Goal: Download file/media: Download file/media

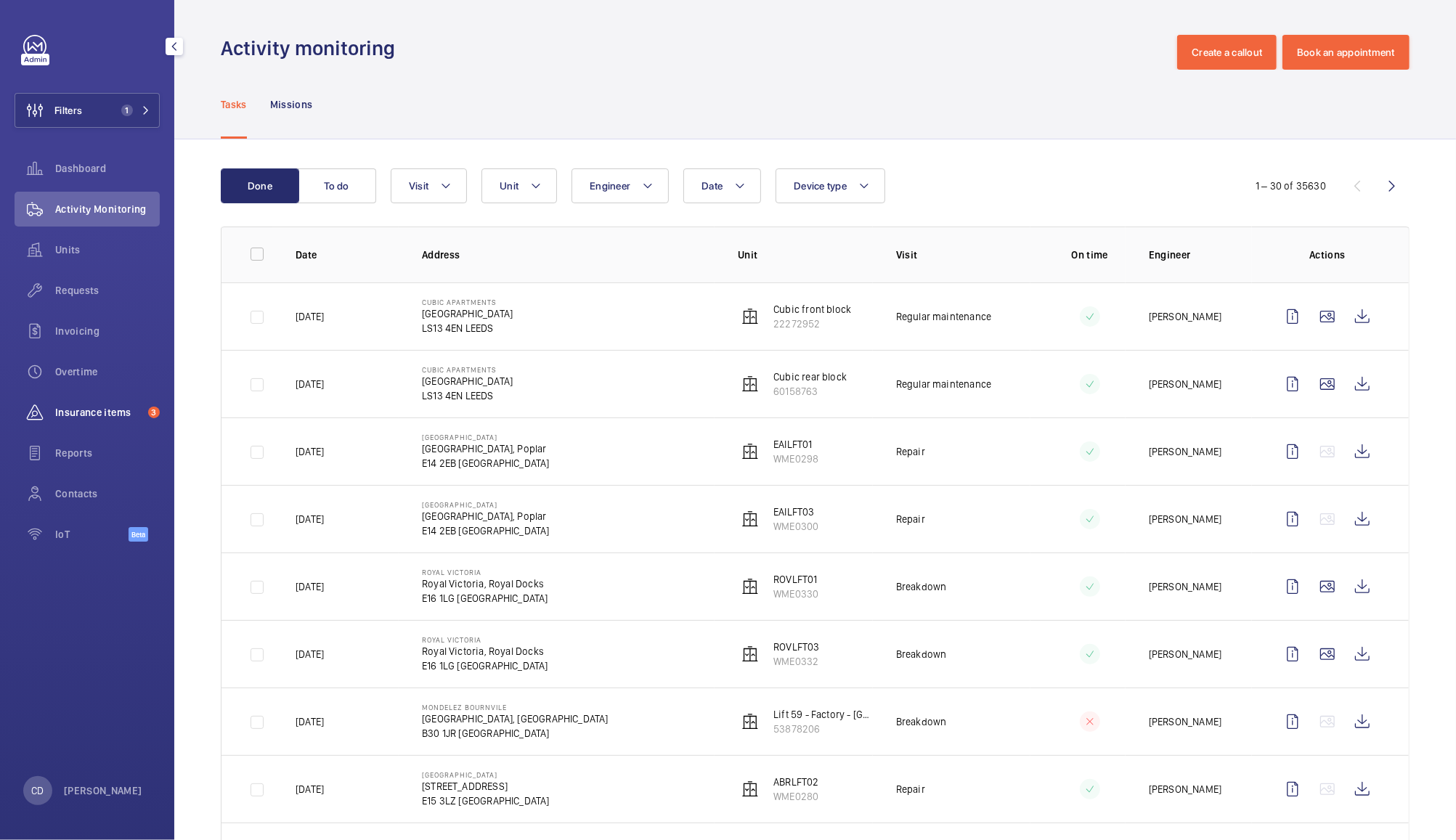
click at [90, 409] on span "Insurance items" at bounding box center [99, 412] width 87 height 15
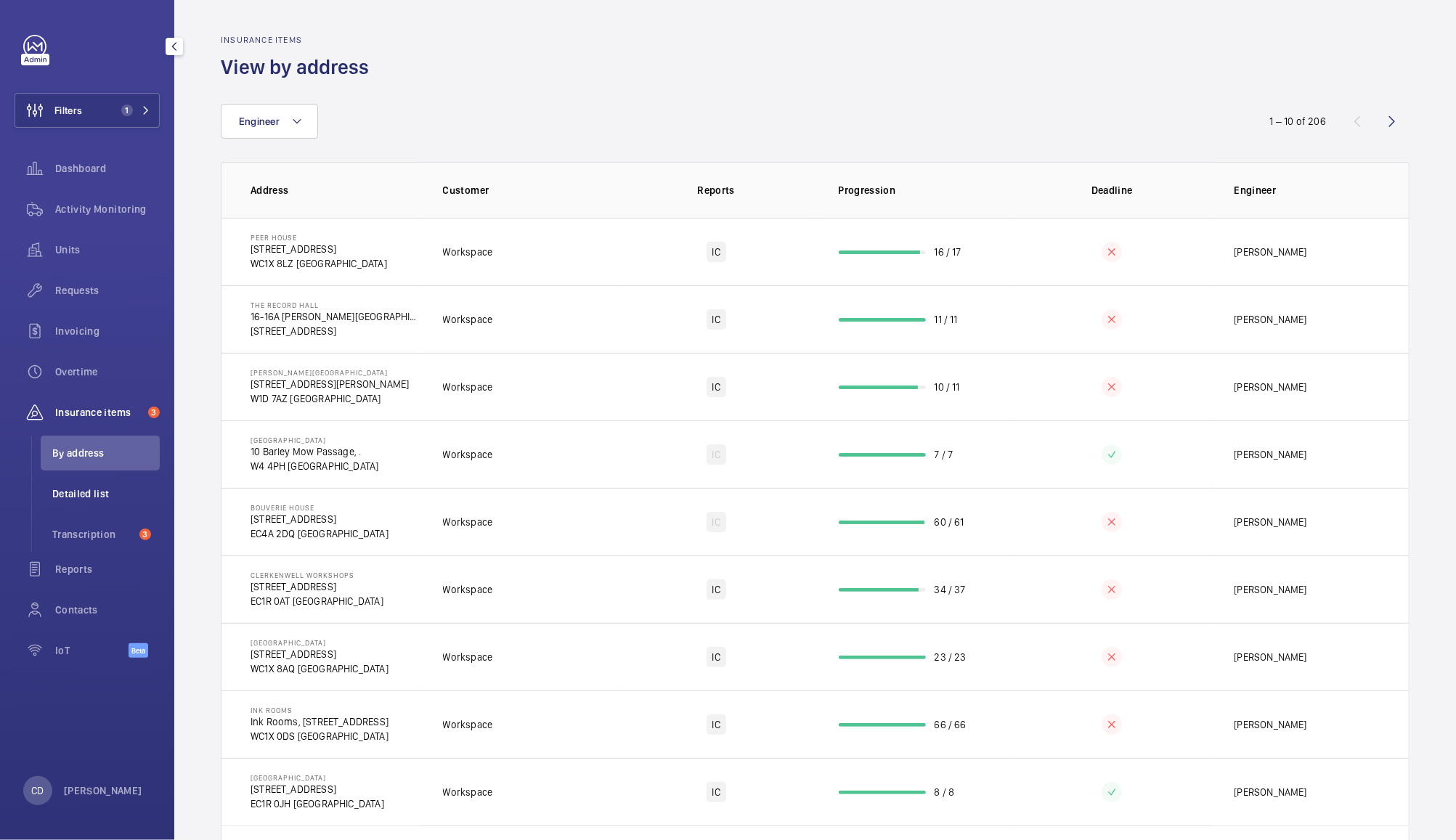
click at [104, 507] on li "Detailed list" at bounding box center [100, 494] width 119 height 35
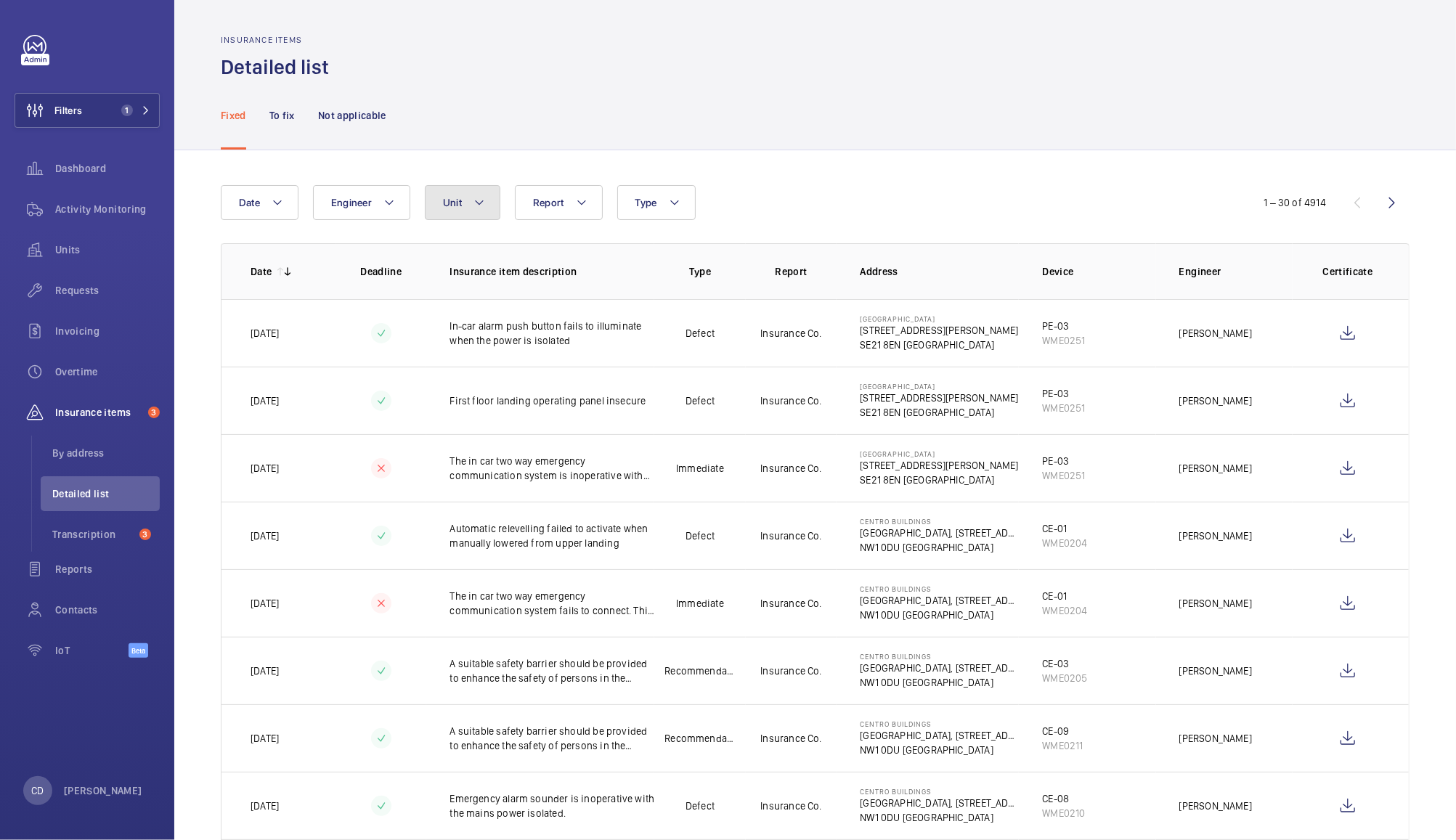
click at [459, 205] on span "Unit" at bounding box center [453, 202] width 19 height 12
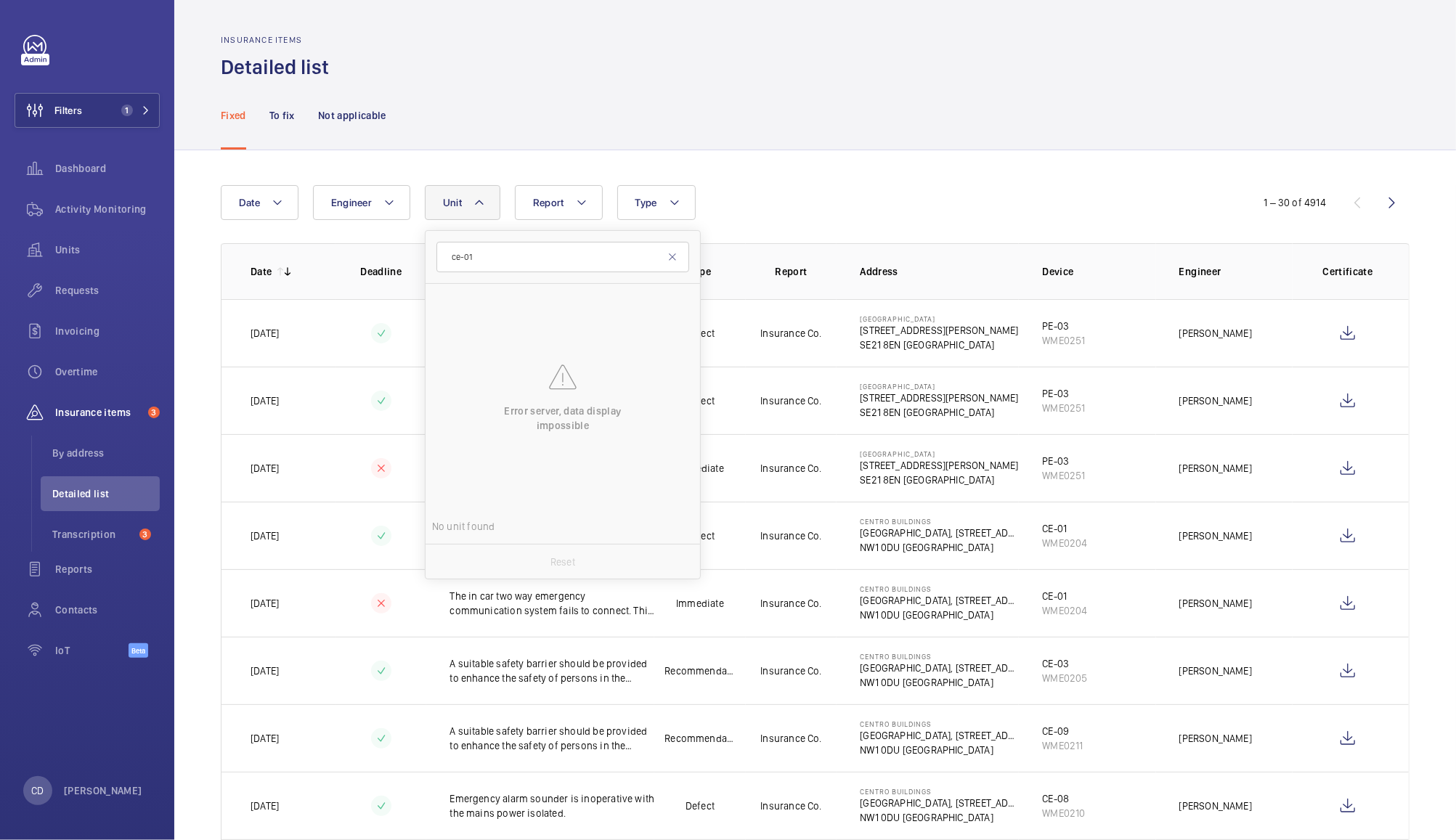
type input "ce-01"
click at [554, 93] on div "Fixed To fix Not applicable" at bounding box center [815, 114] width 1189 height 69
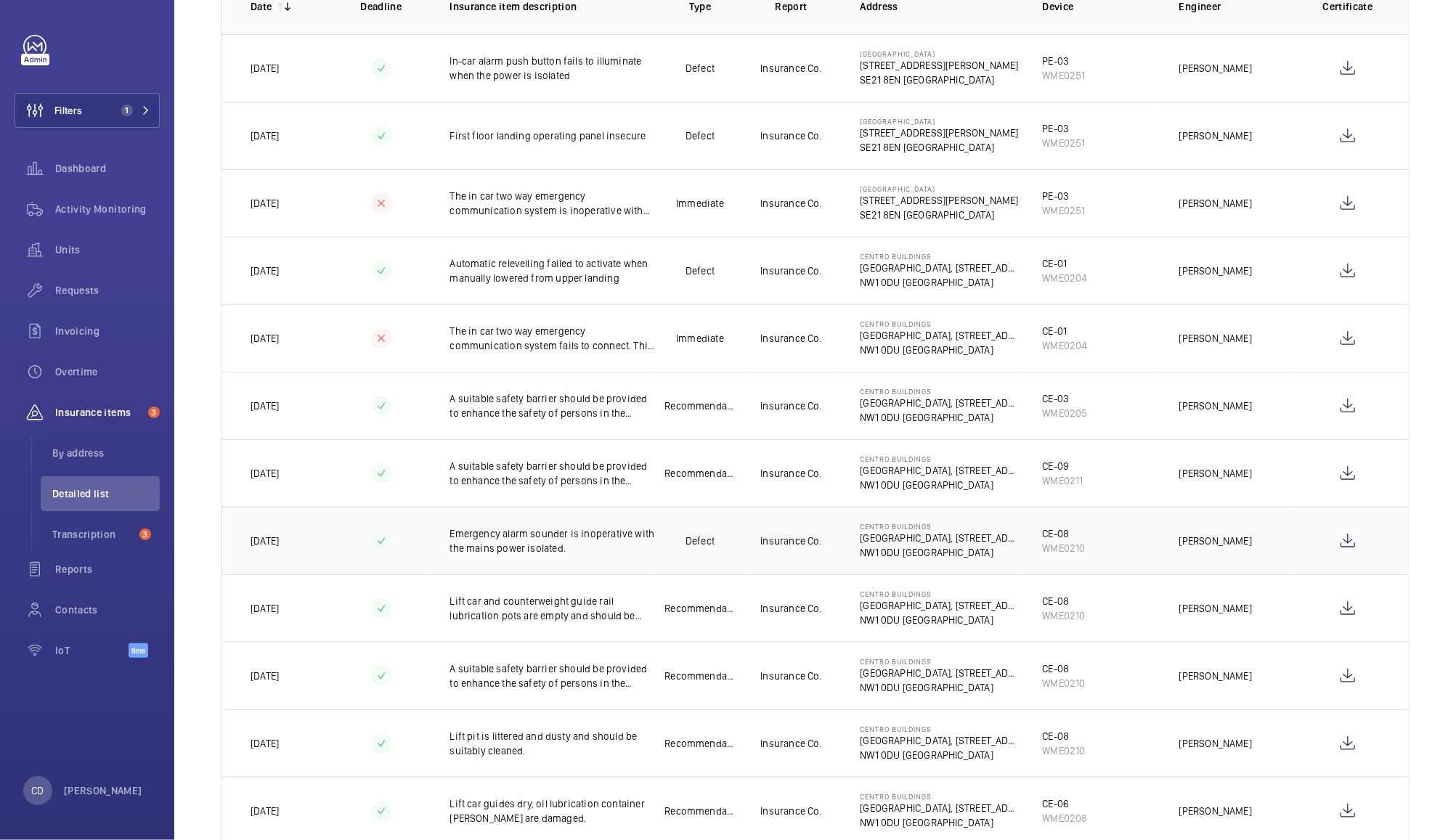
scroll to position [263, 0]
click at [1332, 270] on wm-front-icon-button at bounding box center [1349, 272] width 35 height 35
click at [1334, 340] on wm-front-icon-button at bounding box center [1349, 340] width 35 height 35
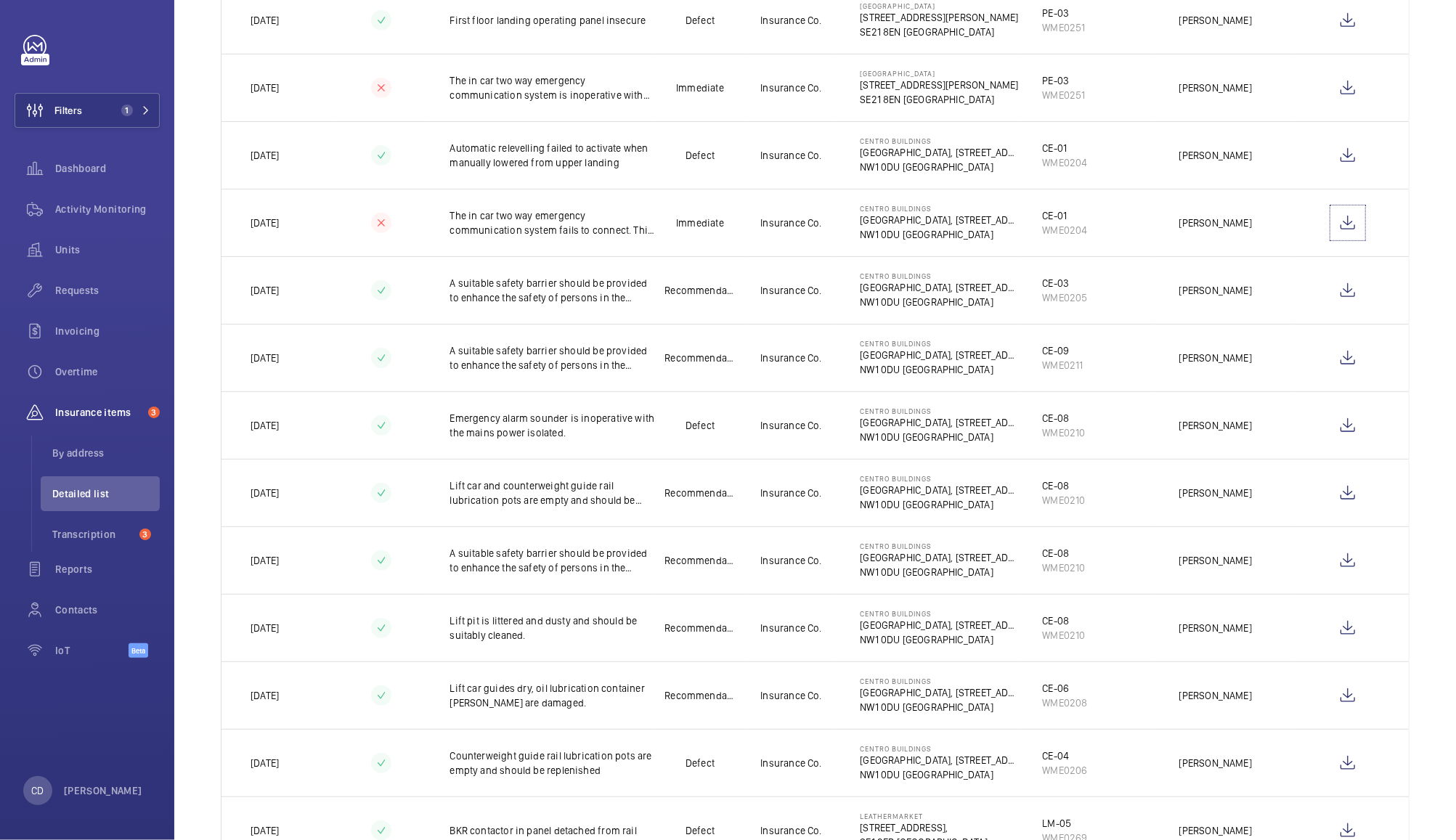
scroll to position [379, 0]
click at [1336, 292] on wm-front-icon-button at bounding box center [1349, 291] width 35 height 35
click at [1337, 700] on wm-front-icon-button at bounding box center [1349, 697] width 35 height 35
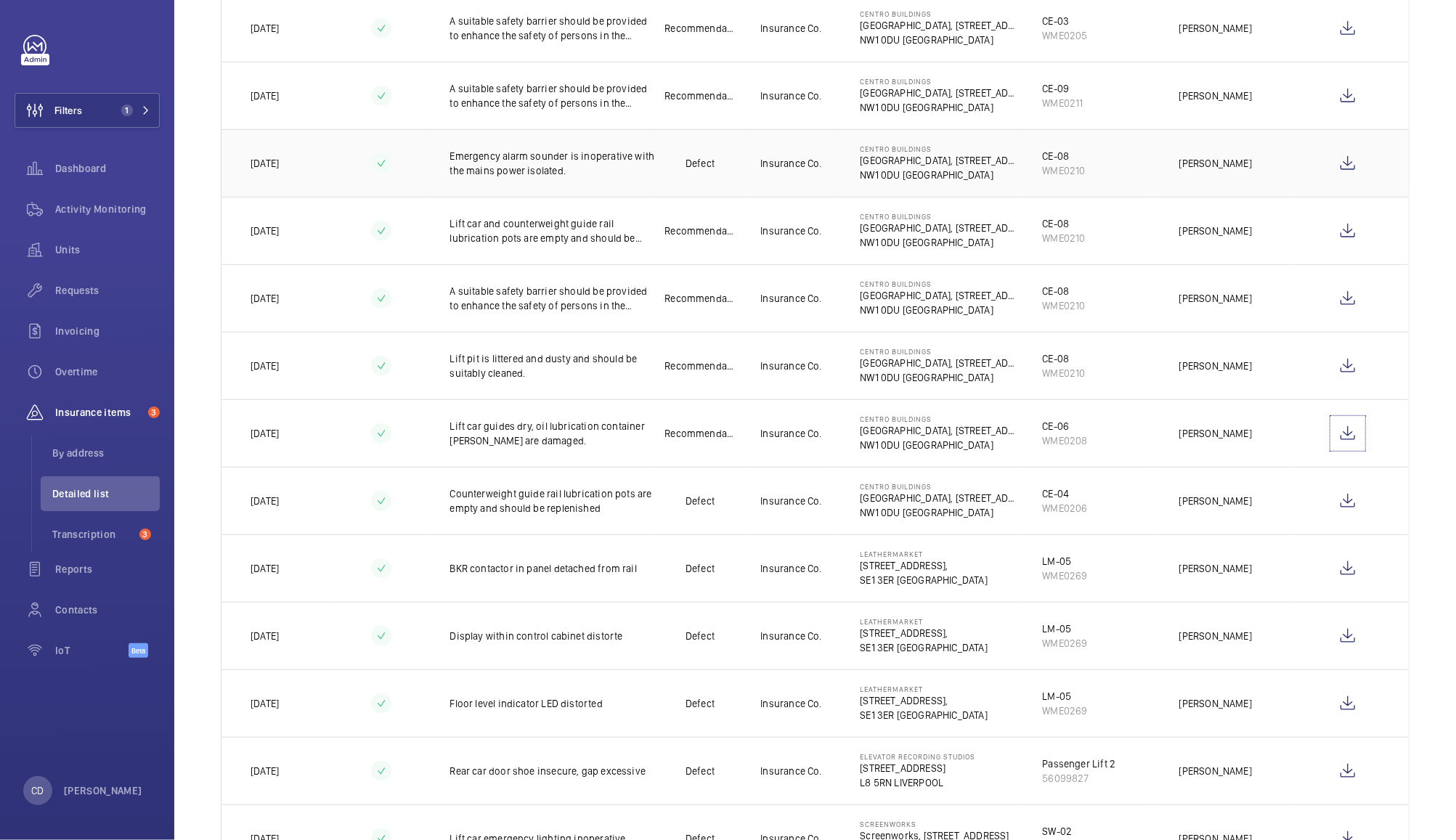
scroll to position [633, 0]
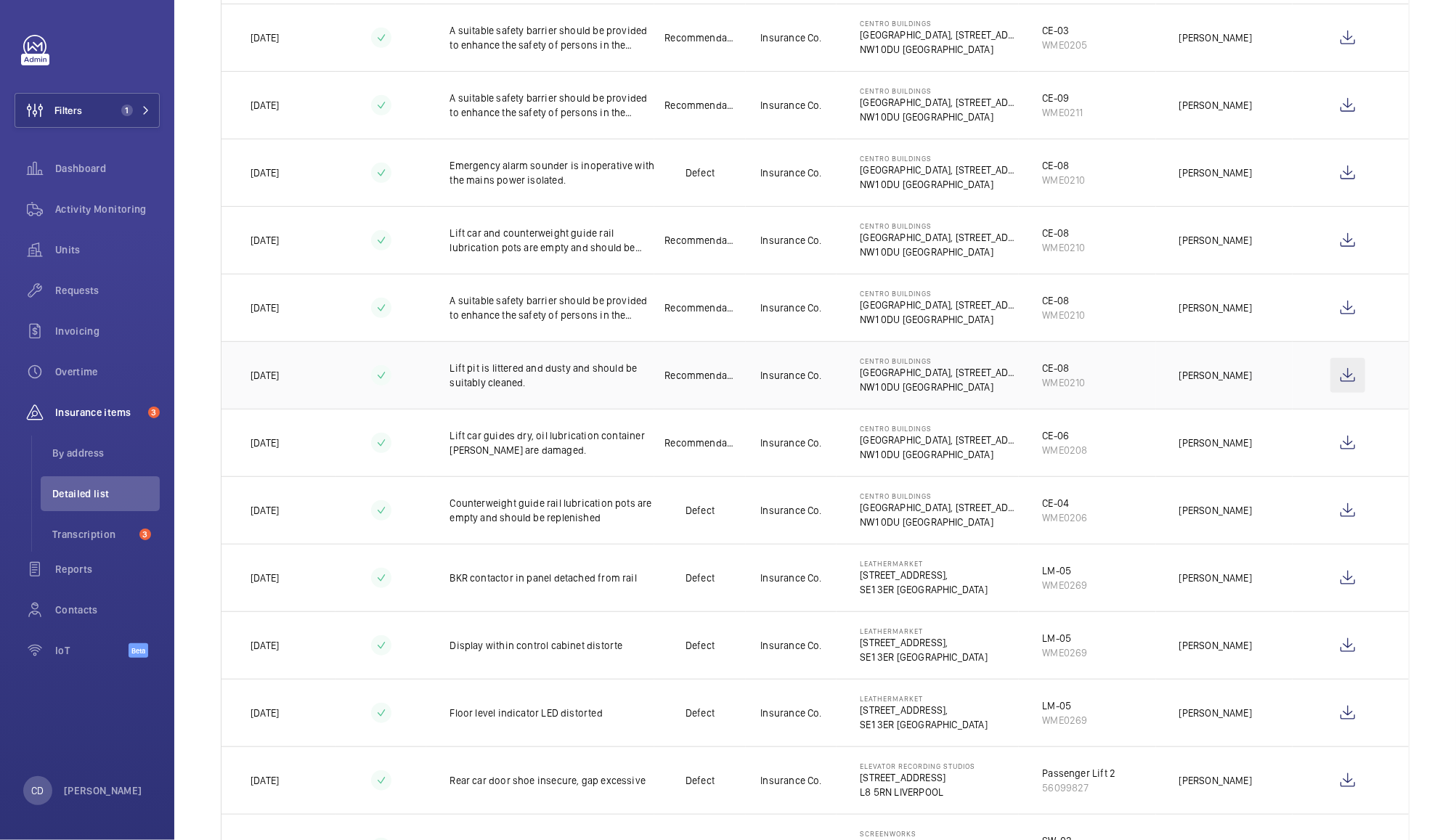
click at [1334, 391] on wm-front-icon-button at bounding box center [1349, 375] width 35 height 35
click at [1340, 316] on wm-front-icon-button at bounding box center [1349, 308] width 35 height 35
click at [1343, 231] on wm-front-icon-button at bounding box center [1349, 240] width 35 height 35
click at [1331, 167] on wm-front-icon-button at bounding box center [1349, 173] width 35 height 35
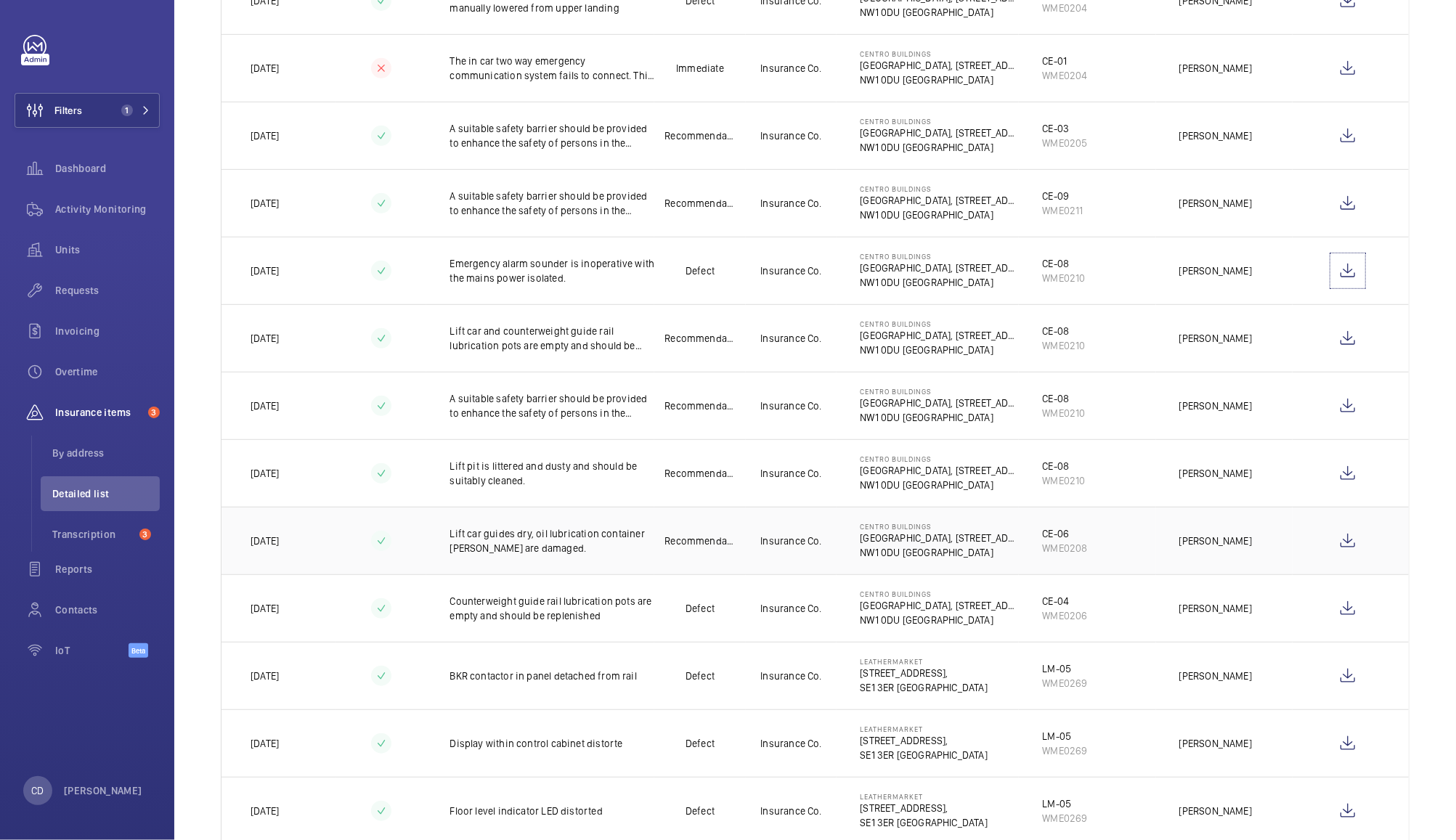
scroll to position [537, 0]
click at [86, 219] on div "Activity Monitoring" at bounding box center [87, 209] width 145 height 35
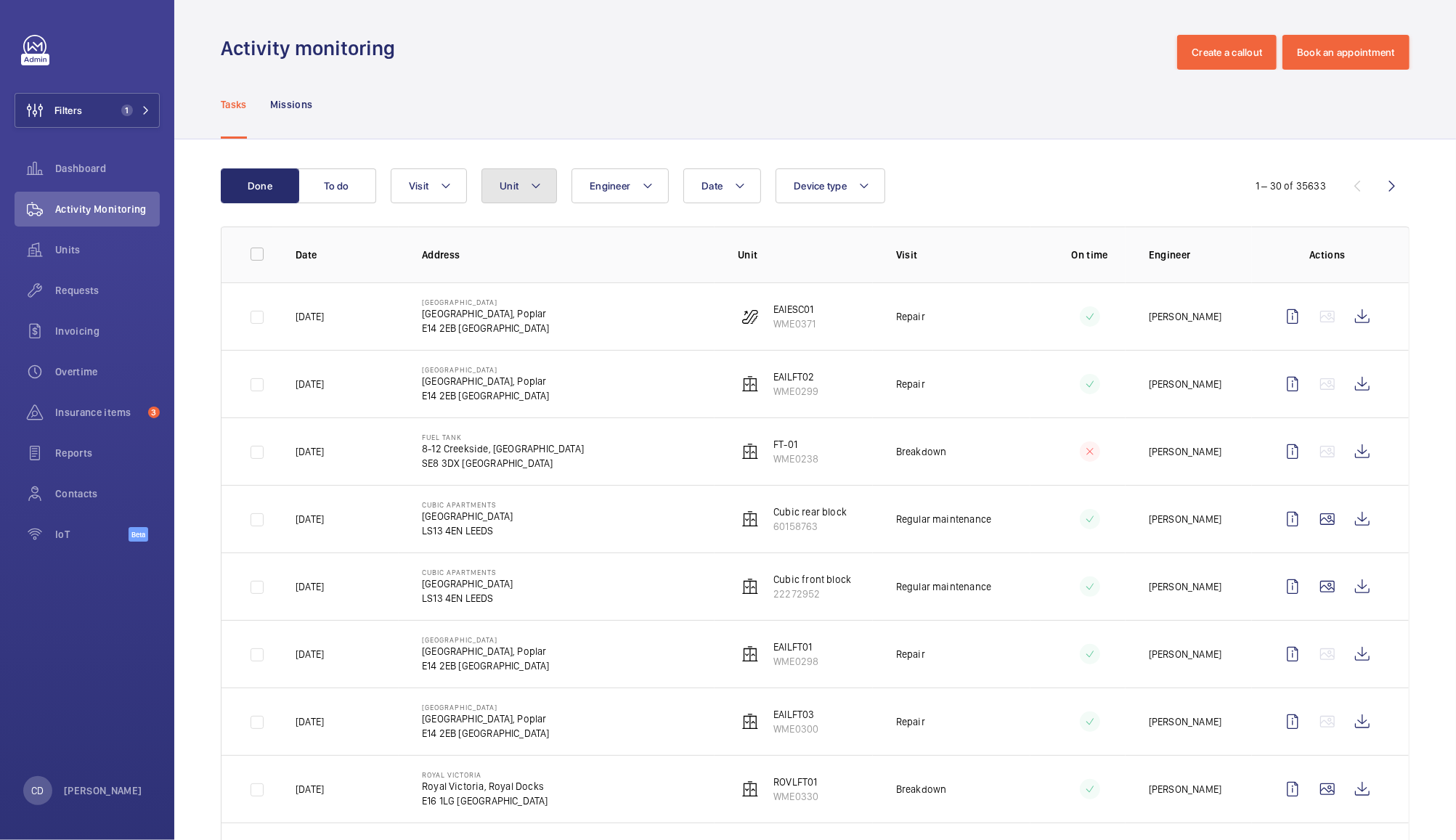
click at [516, 194] on button "Unit" at bounding box center [519, 186] width 76 height 35
click at [1375, 186] on wm-front-icon-button at bounding box center [1392, 186] width 35 height 35
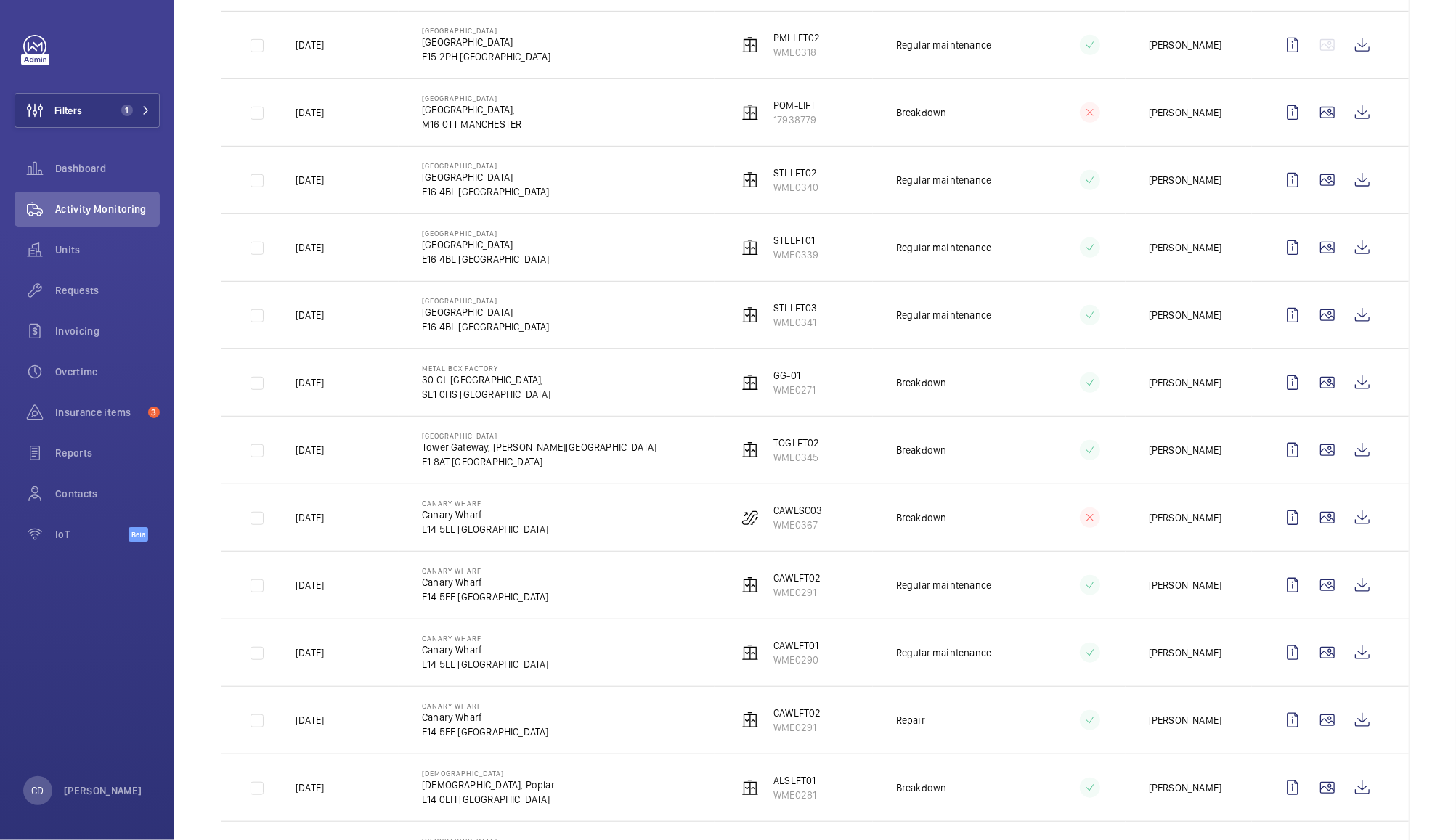
scroll to position [620, 0]
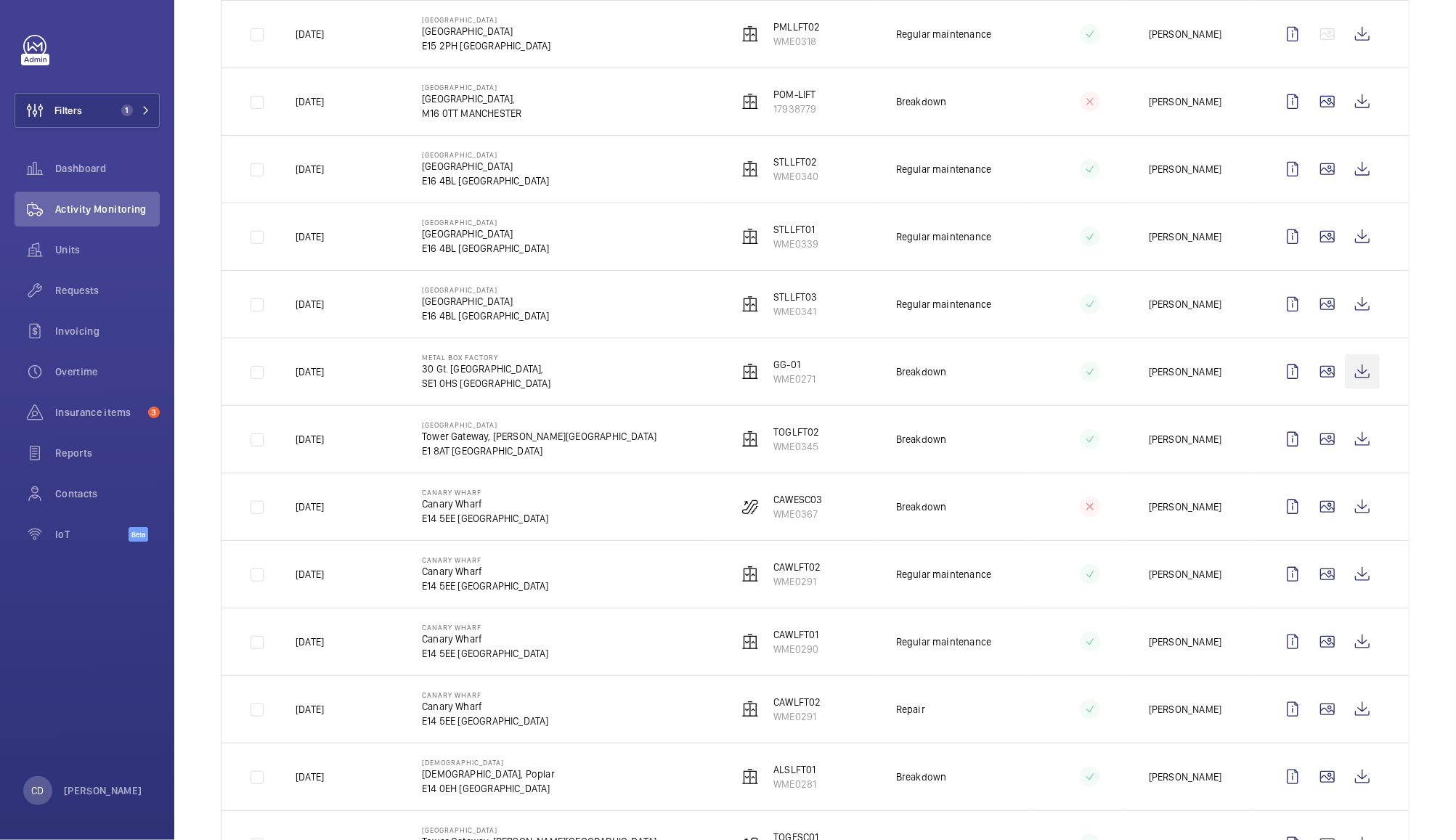
click at [1348, 374] on wm-front-icon-button at bounding box center [1363, 372] width 35 height 35
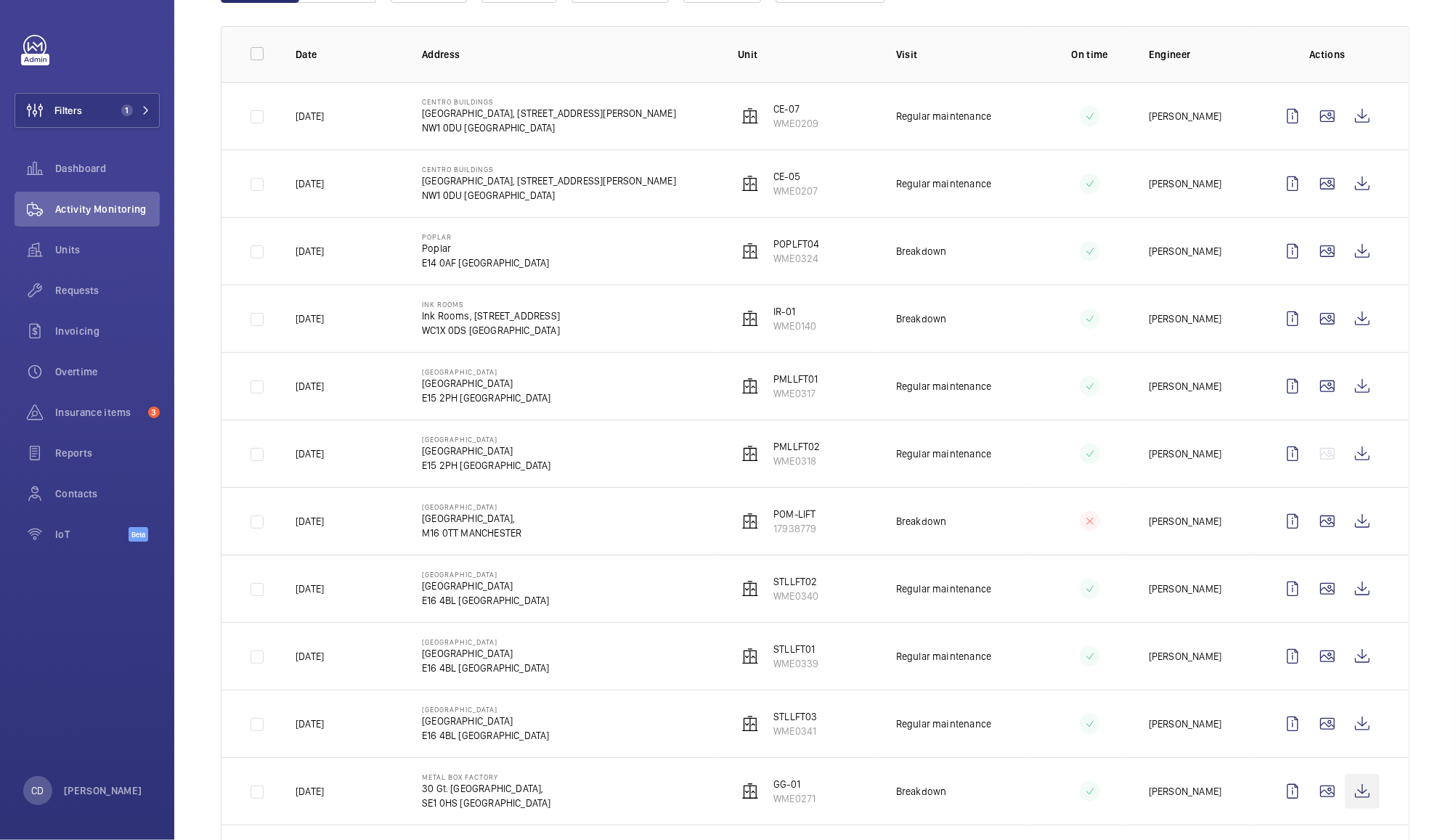
scroll to position [0, 0]
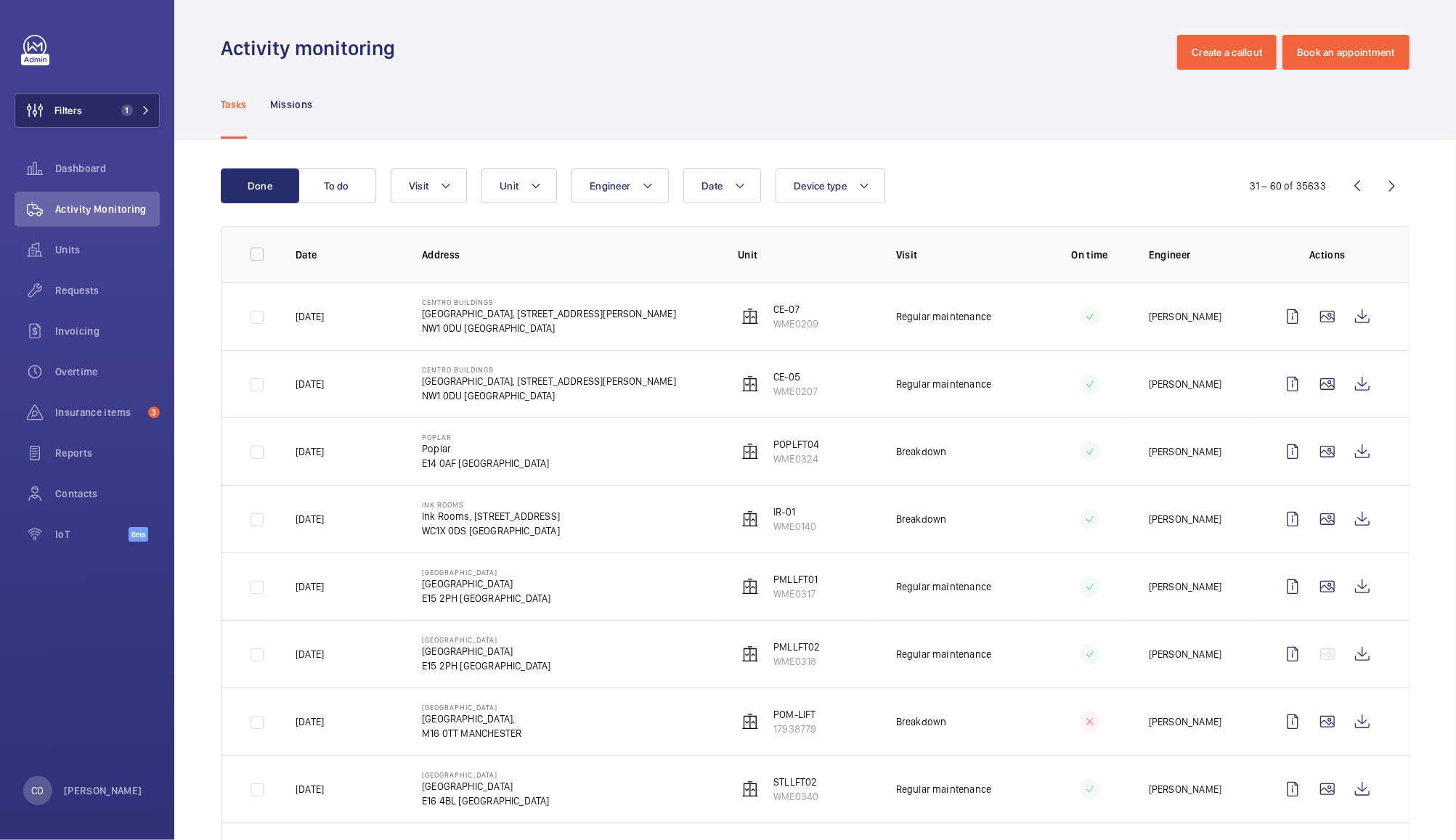
click at [101, 118] on button "Filters 1" at bounding box center [87, 110] width 145 height 35
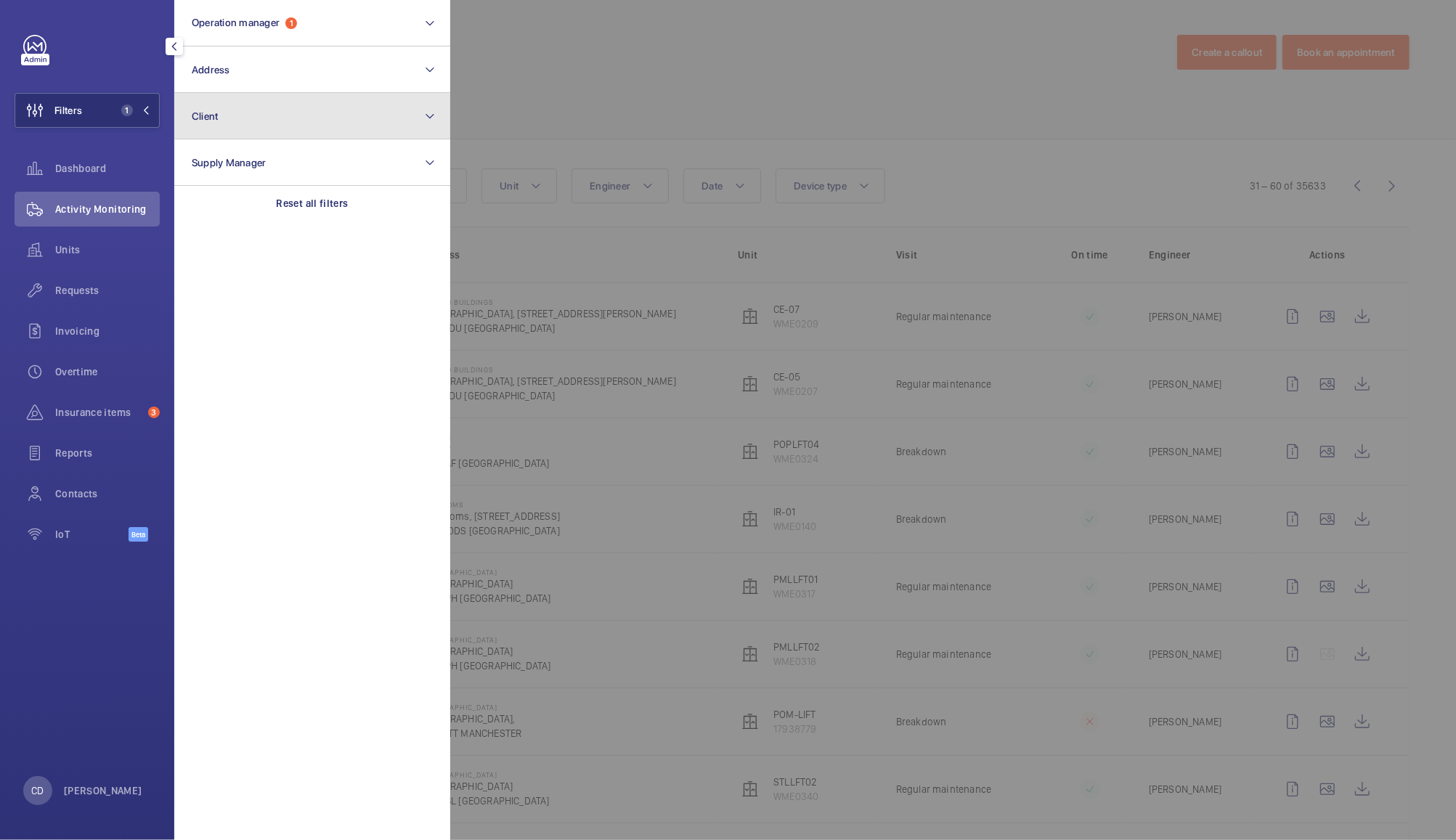
click at [262, 124] on button "Client" at bounding box center [312, 116] width 276 height 46
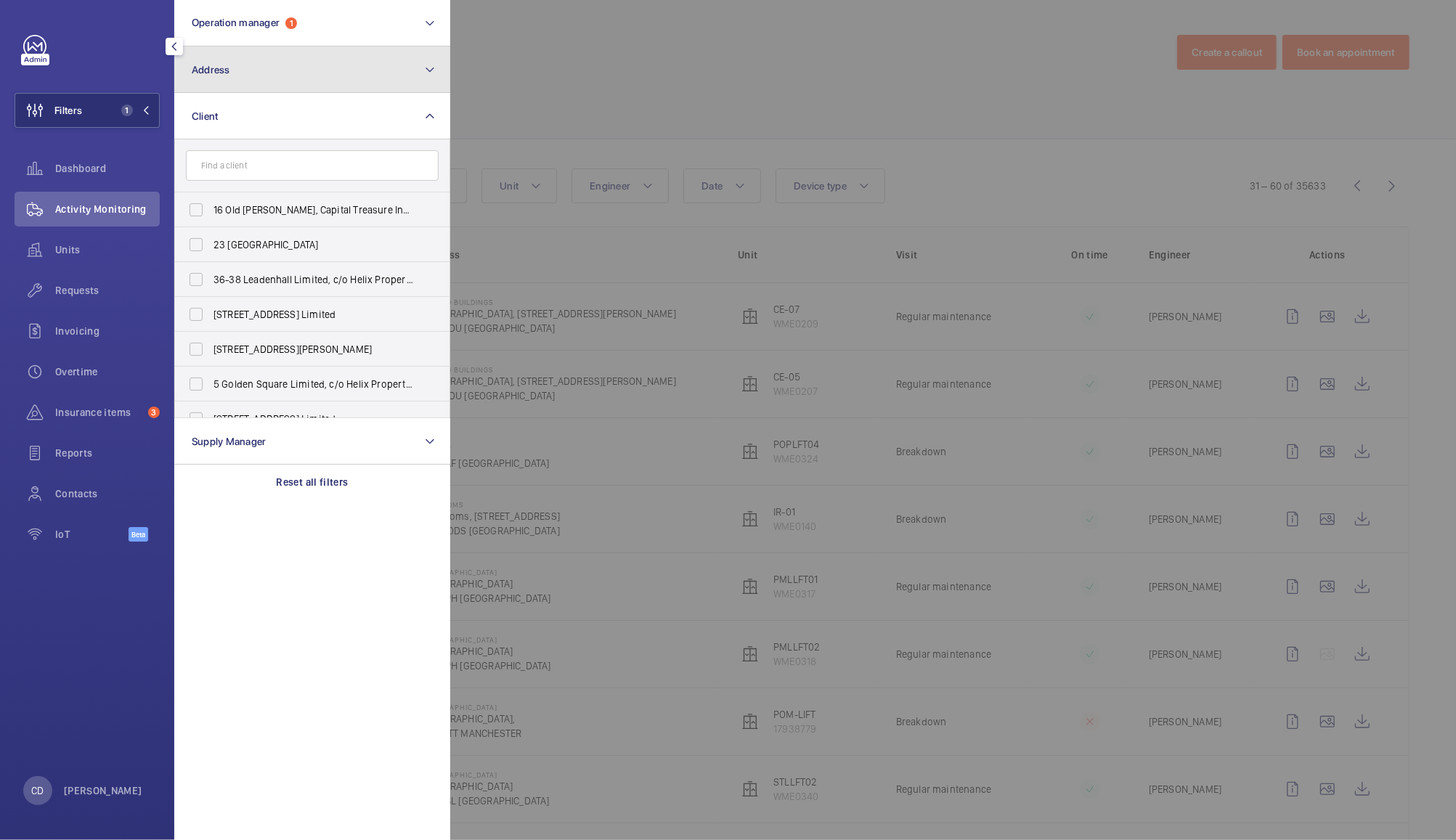
click at [298, 80] on button "Address" at bounding box center [312, 70] width 276 height 46
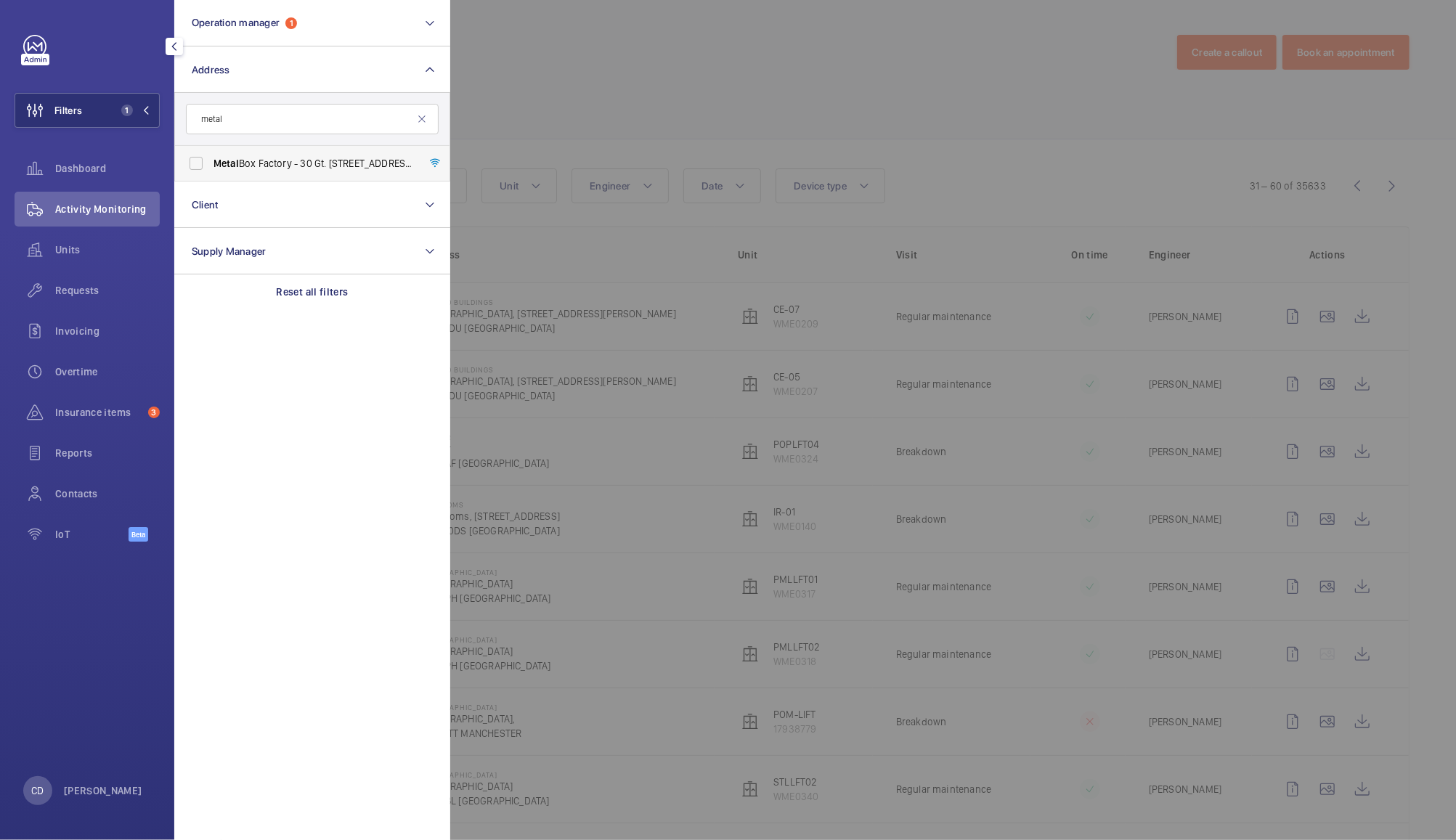
type input "metal"
click at [335, 162] on span "Metal Box Factory - 30 Gt. Guildford Street,, LONDON SE1 0HS" at bounding box center [314, 163] width 199 height 15
click at [211, 162] on input "Metal Box Factory - 30 Gt. Guildford Street,, LONDON SE1 0HS" at bounding box center [197, 164] width 29 height 29
checkbox input "true"
click at [508, 73] on div at bounding box center [1178, 420] width 1456 height 840
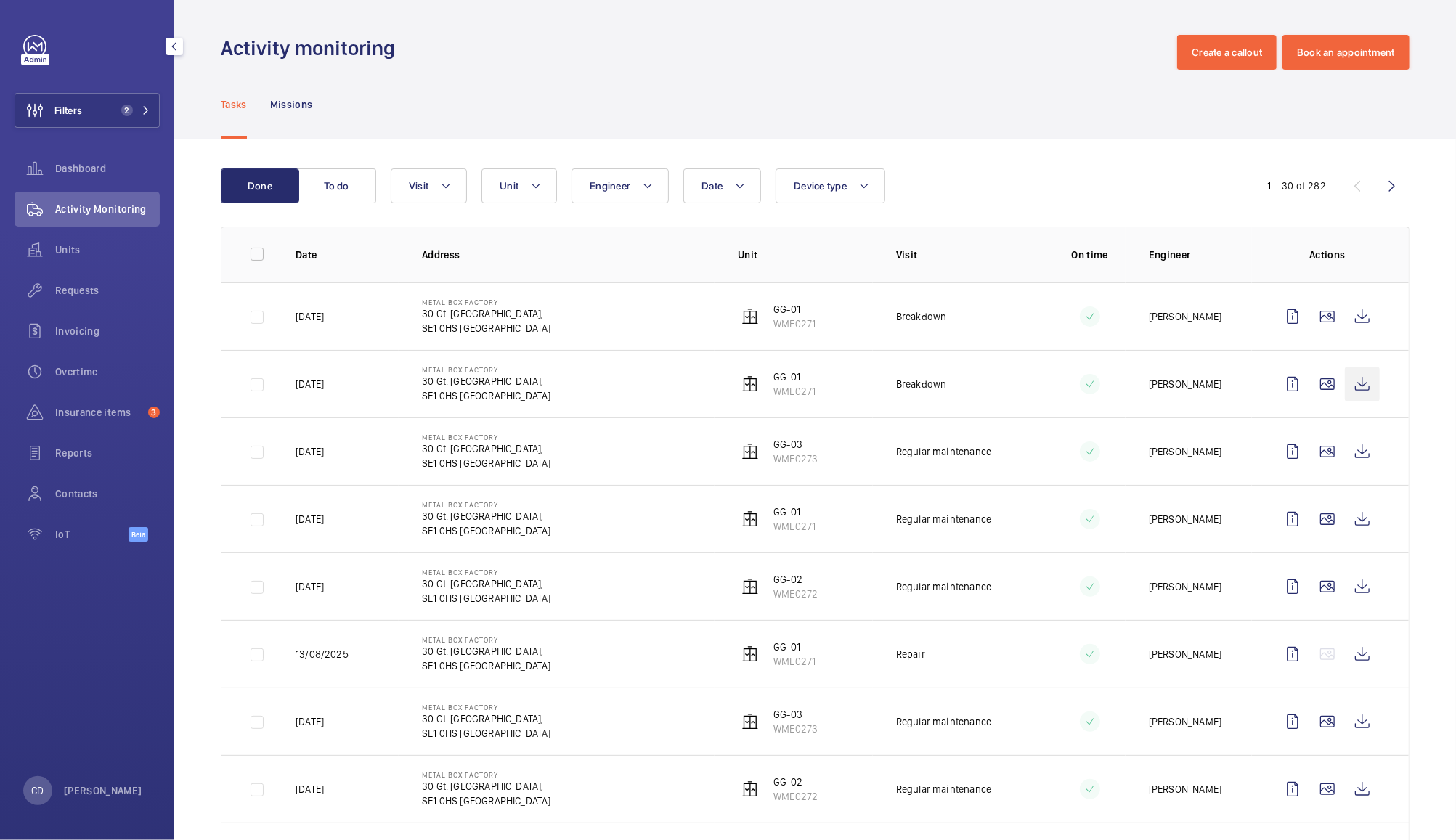
click at [1349, 391] on wm-front-icon-button at bounding box center [1363, 384] width 35 height 35
